Goal: Check status: Check status

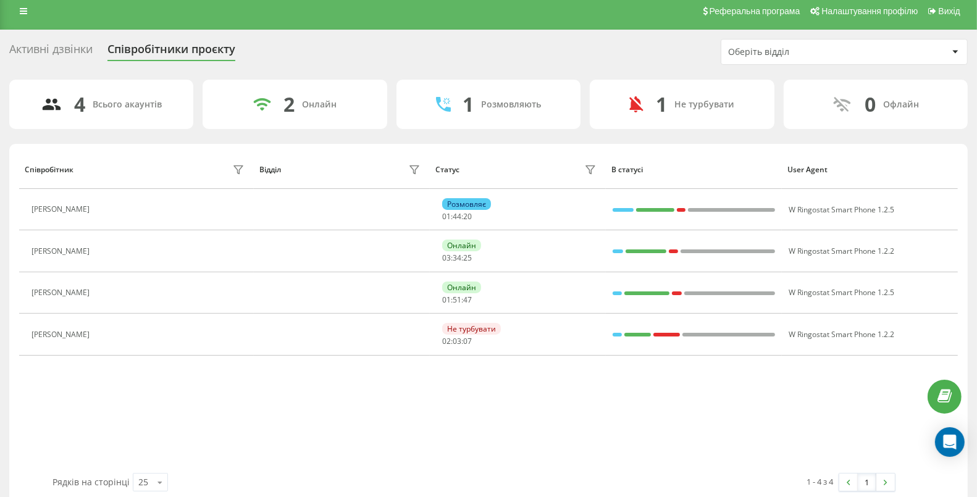
scroll to position [7, 0]
click at [419, 394] on div "Співробітник Відділ Статус В статусі User Agent Шуба Дарина Розмовляє 01 : 44 :…" at bounding box center [488, 311] width 939 height 323
click at [426, 405] on div "Співробітник Відділ Статус В статусі User Agent Шуба Дарина Розмовляє 01 : 45 :…" at bounding box center [488, 311] width 939 height 323
click at [354, 452] on div "Співробітник Відділ Статус В статусі User Agent Шуба Дарина Розмовляє 01 : 53 :…" at bounding box center [488, 311] width 939 height 323
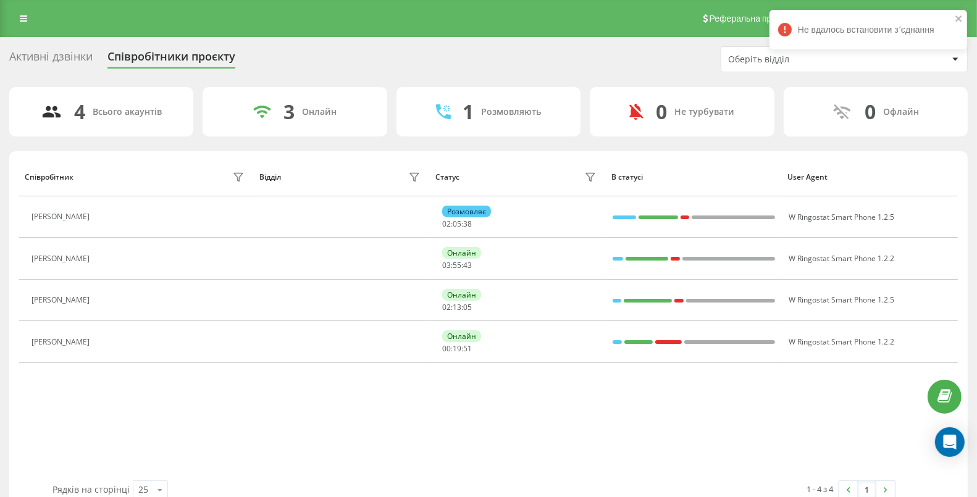
click at [198, 408] on div "Співробітник Відділ Статус В статусі User Agent Шуба Дарина Розмовляє 02 : 05 :…" at bounding box center [488, 319] width 939 height 323
